Goal: Information Seeking & Learning: Understand process/instructions

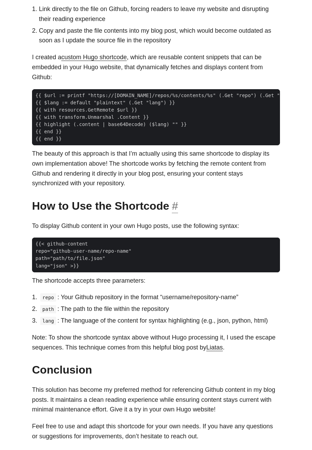
scroll to position [297, 0]
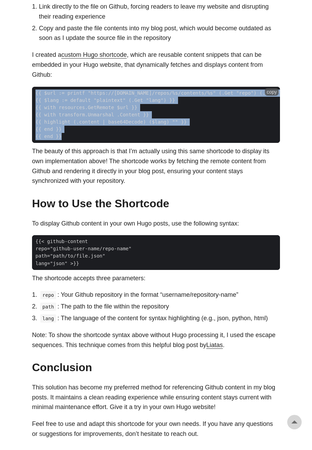
drag, startPoint x: 78, startPoint y: 136, endPoint x: 28, endPoint y: 93, distance: 66.9
click at [32, 93] on code "{{ $url := printf "https://[DOMAIN_NAME]/repos/%s/contents/%s" (.Get "repo") (.…" at bounding box center [156, 115] width 248 height 56
copy code "{{ $url := printf "https://[DOMAIN_NAME]/repos/%s/contents/%s" (.Get "repo") (.…"
drag, startPoint x: 103, startPoint y: 267, endPoint x: 34, endPoint y: 240, distance: 73.7
click at [34, 240] on code "{{< github-content repo="github-user-name/repo-name" path="path/to/file.json" l…" at bounding box center [156, 252] width 248 height 34
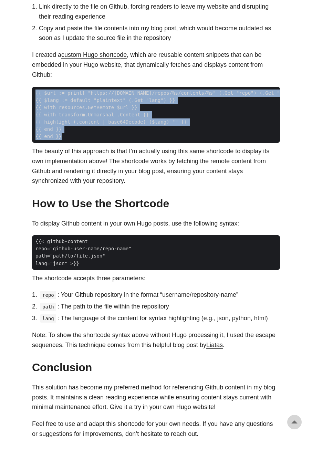
copy code "{{< github-content repo="github-user-name/repo-name" path="path/to/file.json" l…"
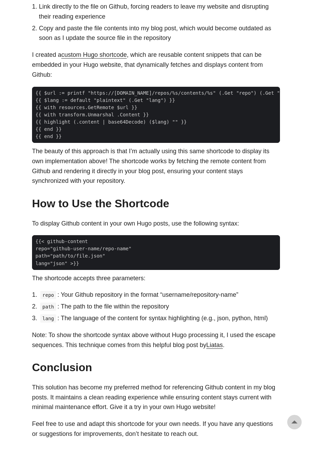
click at [180, 169] on p "The beauty of this approach is that I’m actually using this same shortcode to d…" at bounding box center [156, 166] width 248 height 40
click at [118, 57] on link "custom Hugo shortcode" at bounding box center [93, 54] width 65 height 7
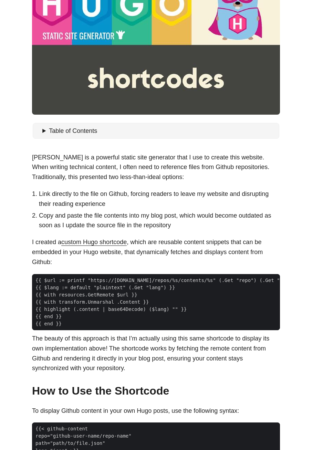
scroll to position [0, 0]
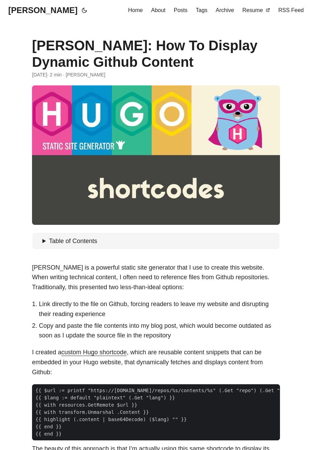
click at [188, 10] on span "Posts" at bounding box center [181, 10] width 14 height 6
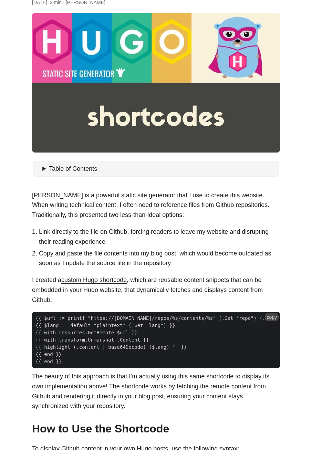
scroll to position [149, 0]
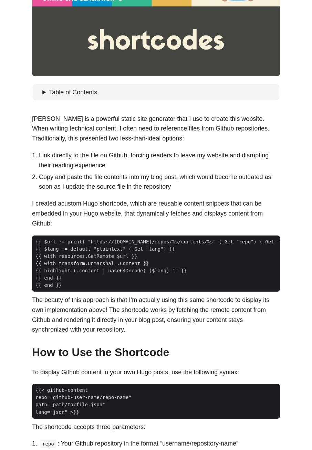
click at [116, 204] on link "custom Hugo shortcode" at bounding box center [93, 203] width 65 height 7
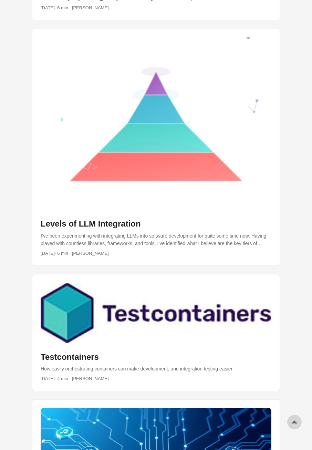
scroll to position [223, 0]
